Goal: Task Accomplishment & Management: Use online tool/utility

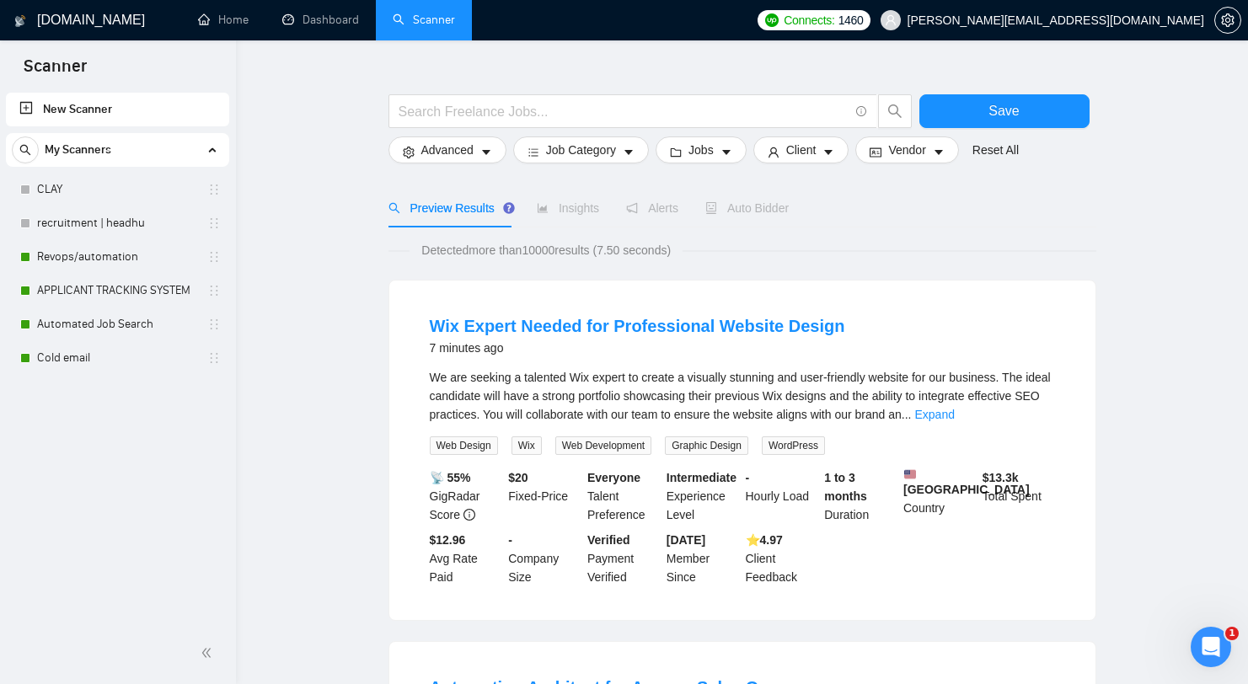
scroll to position [35, 0]
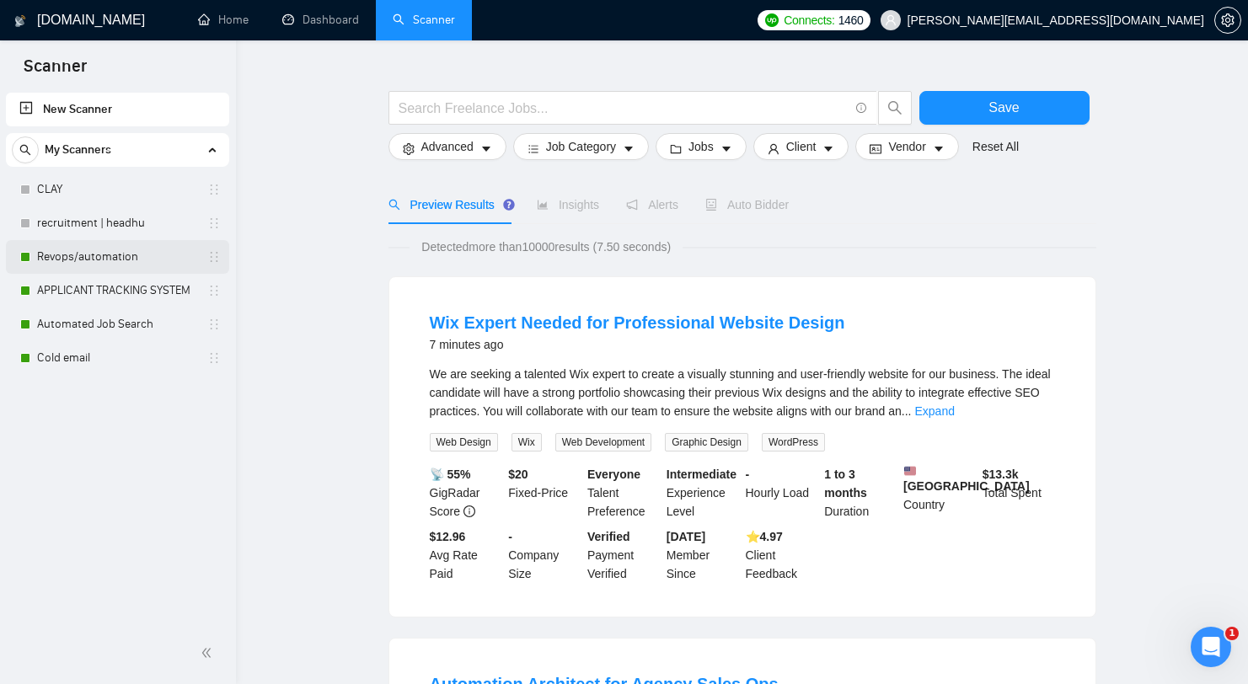
click at [143, 253] on link "Revops/automation" at bounding box center [117, 257] width 160 height 34
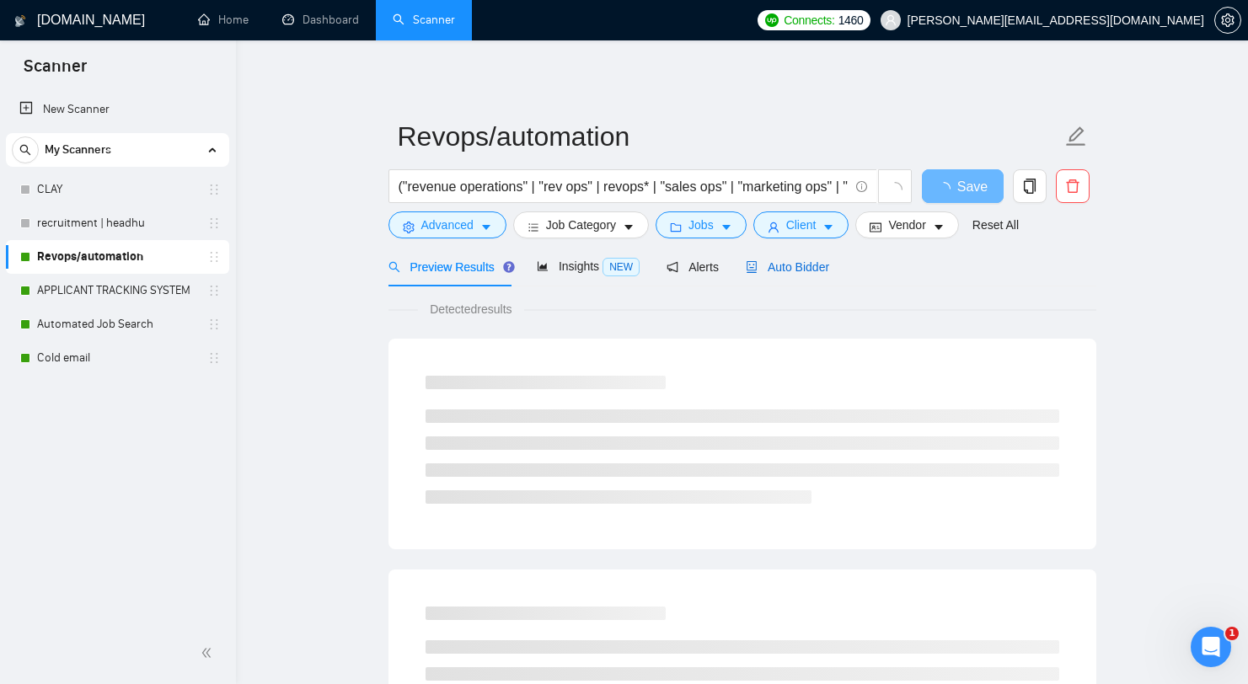
click at [799, 258] on div "Auto Bidder" at bounding box center [787, 267] width 83 height 19
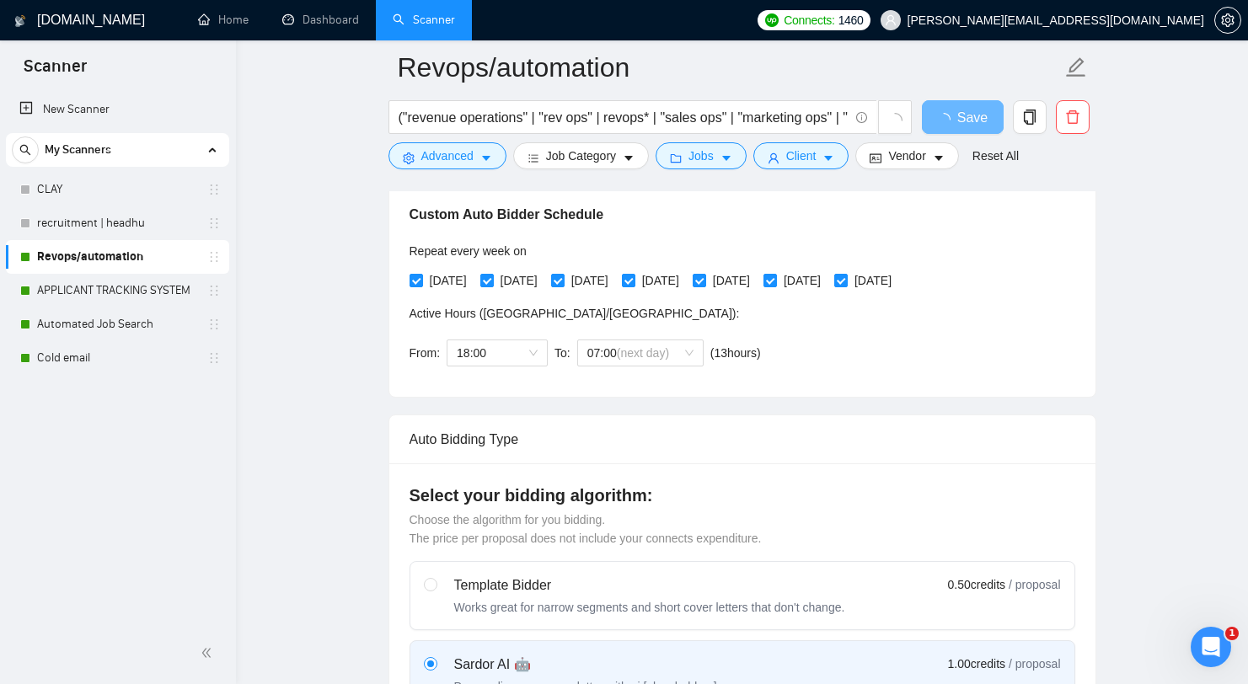
scroll to position [282, 0]
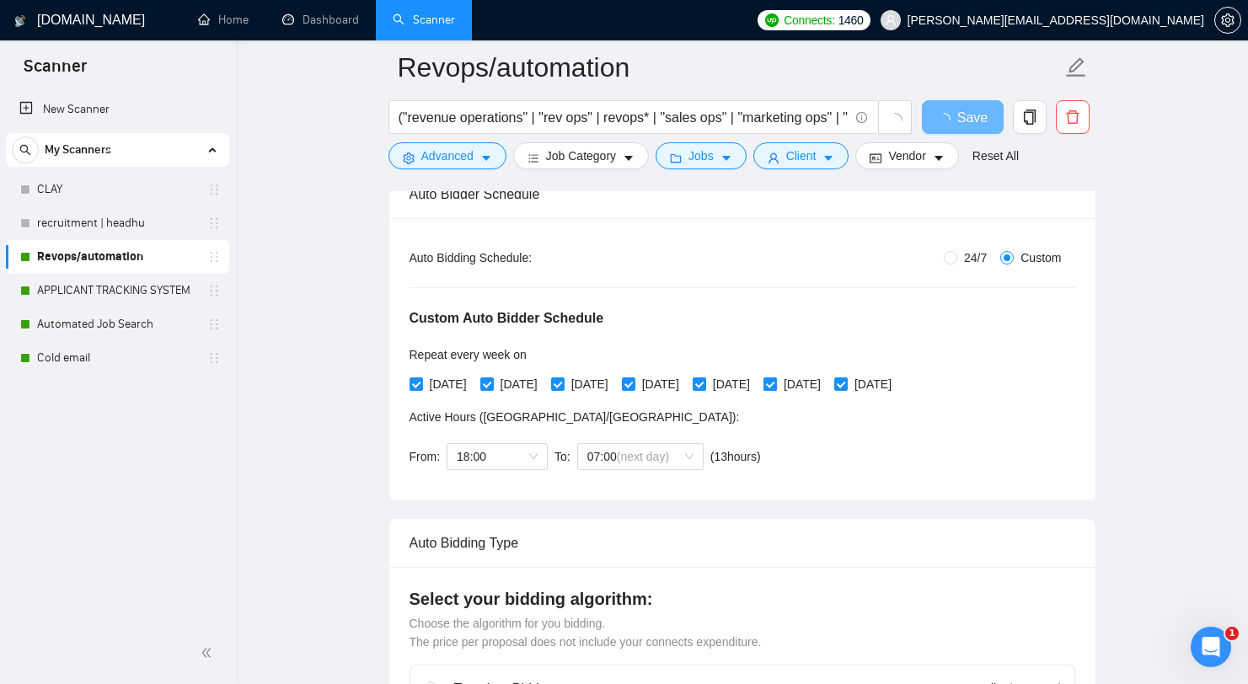
click at [827, 387] on span "Saturday" at bounding box center [802, 384] width 51 height 19
click at [775, 387] on input "Saturday" at bounding box center [769, 383] width 12 height 12
checkbox input "false"
click at [846, 386] on input "Sunday" at bounding box center [840, 383] width 12 height 12
checkbox input "false"
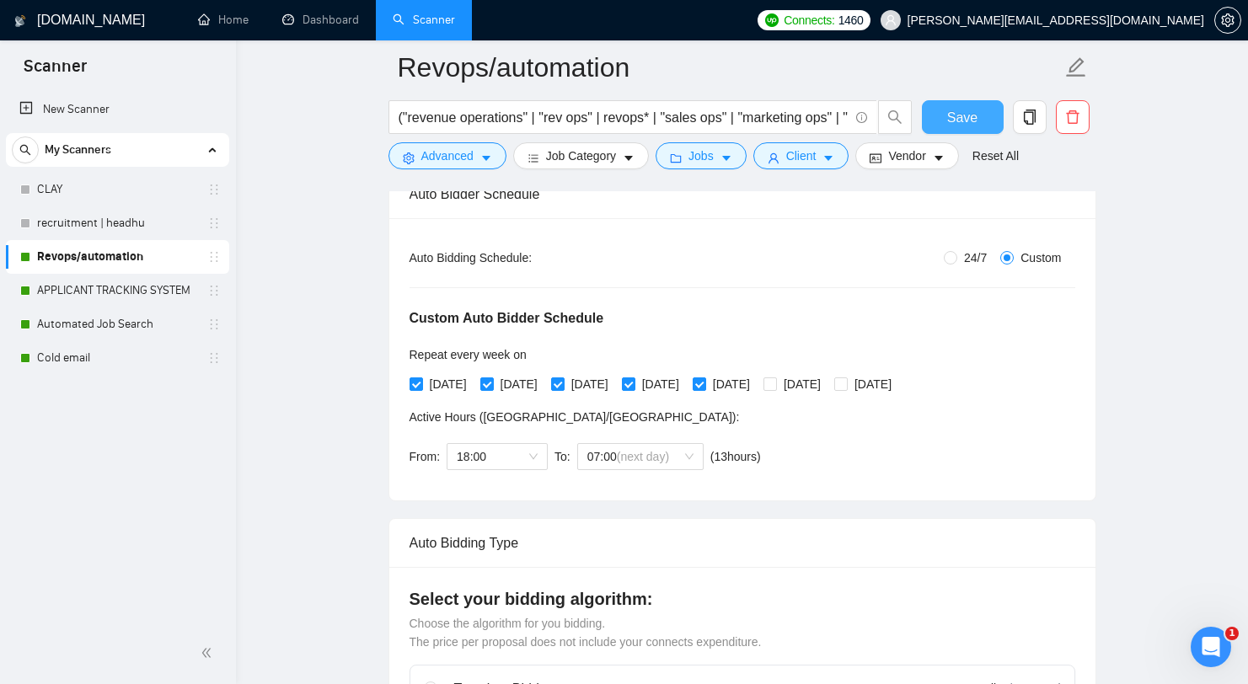
click at [968, 116] on span "Save" at bounding box center [962, 117] width 30 height 21
click at [854, 369] on div "Repeat every week on Monday Tuesday Wednesday Thursday Friday Saturday Sunday" at bounding box center [653, 371] width 489 height 52
click at [827, 375] on span "Saturday" at bounding box center [802, 384] width 51 height 19
click at [775, 377] on input "Saturday" at bounding box center [769, 383] width 12 height 12
checkbox input "true"
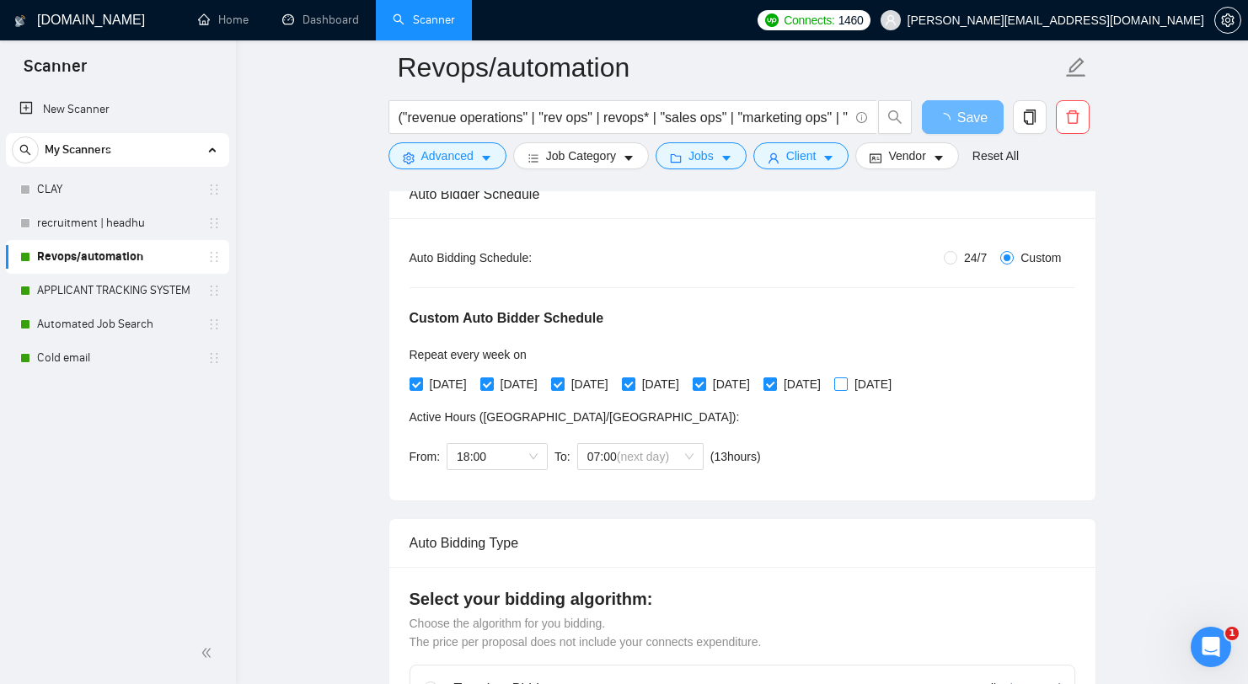
click at [898, 380] on span "Sunday" at bounding box center [873, 384] width 51 height 19
click at [846, 380] on input "Sunday" at bounding box center [840, 383] width 12 height 12
checkbox input "true"
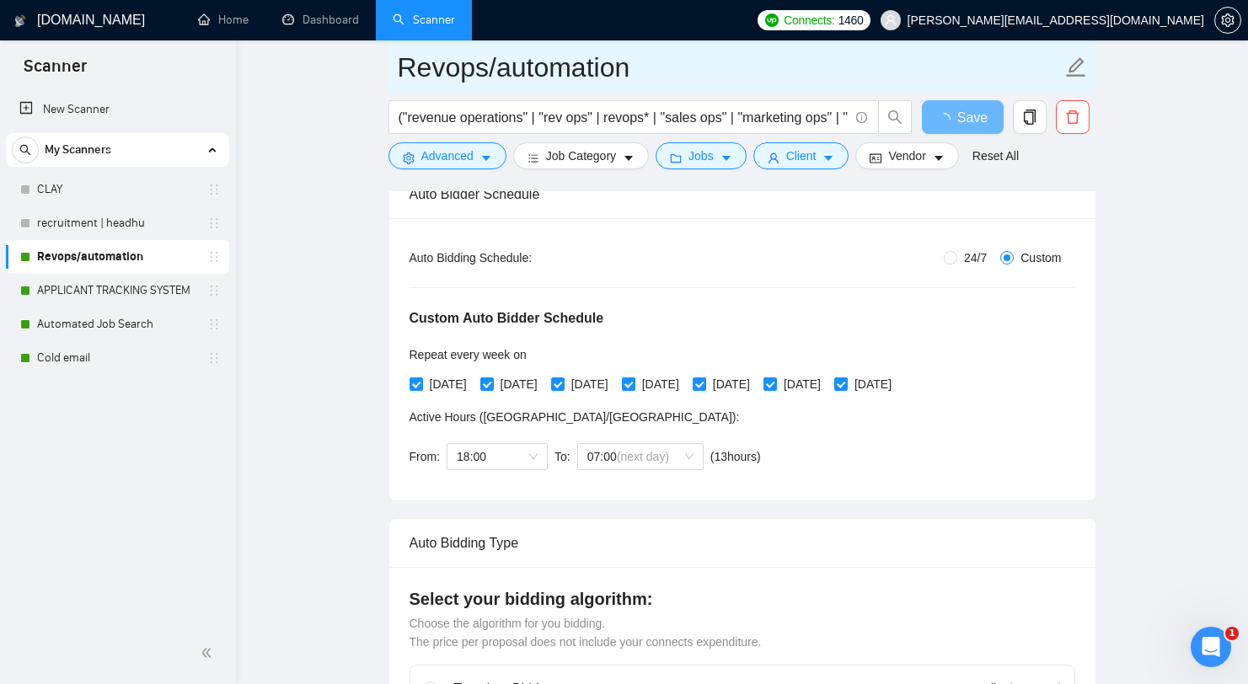
click at [960, 83] on input "Revops/automation" at bounding box center [730, 67] width 664 height 42
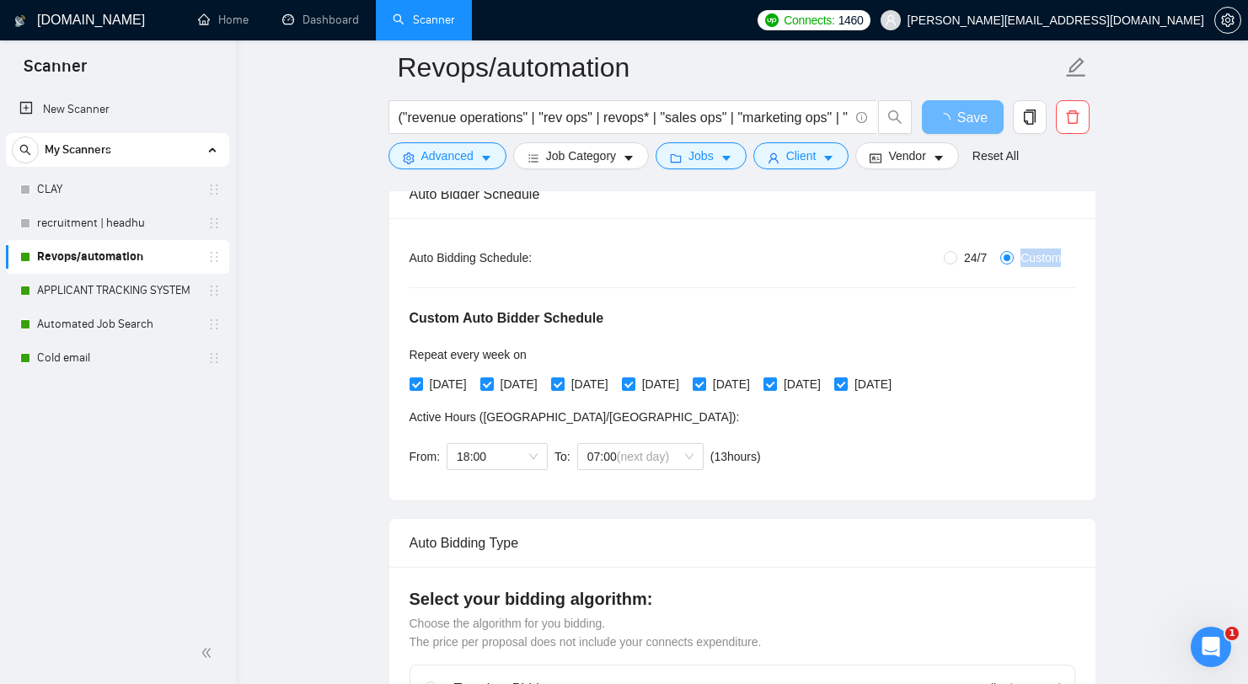
drag, startPoint x: 985, startPoint y: 264, endPoint x: 985, endPoint y: 291, distance: 27.8
click at [985, 291] on div "Auto Bidding Type: Automated (recommended) Semi-automated Auto Bidding Schedule…" at bounding box center [742, 359] width 706 height 282
click at [983, 294] on div "Custom Auto Bidder Schedule Repeat every week on Monday Tuesday Wednesday Thurs…" at bounding box center [742, 373] width 666 height 213
